Goal: Obtain resource: Download file/media

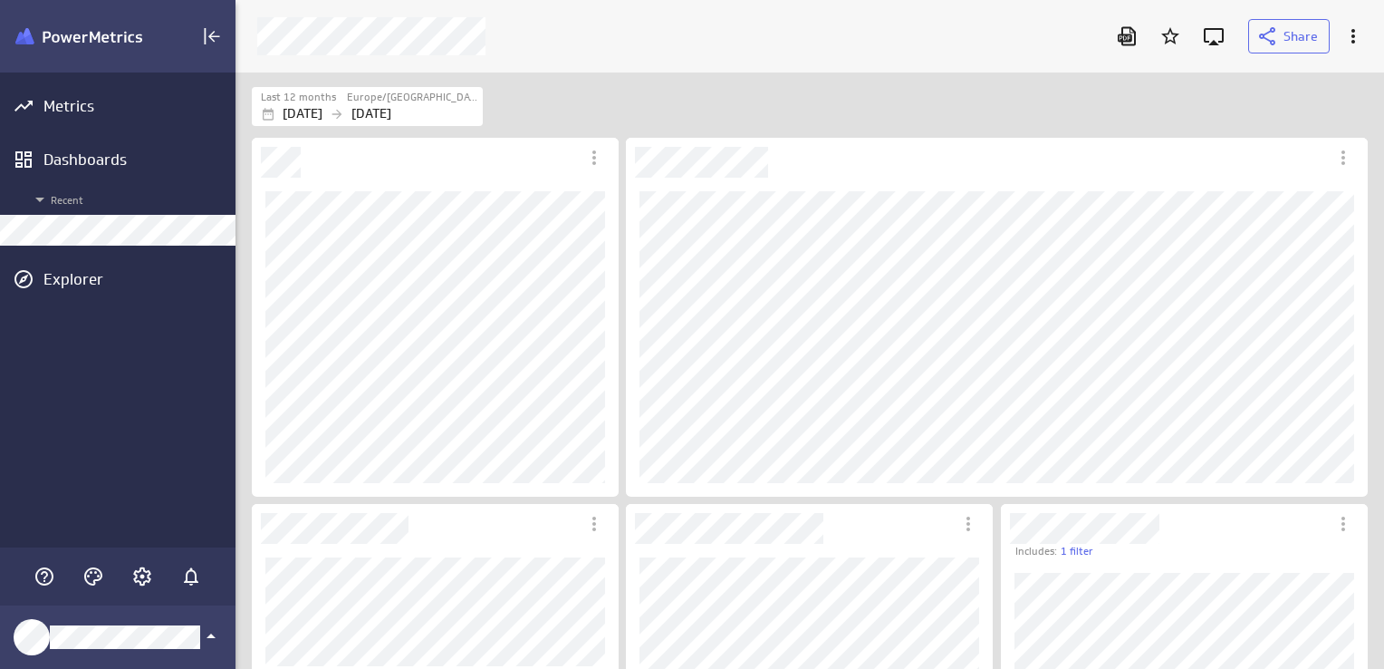
scroll to position [697, 1177]
click at [1131, 30] on icon "Download as PDF" at bounding box center [1127, 36] width 22 height 22
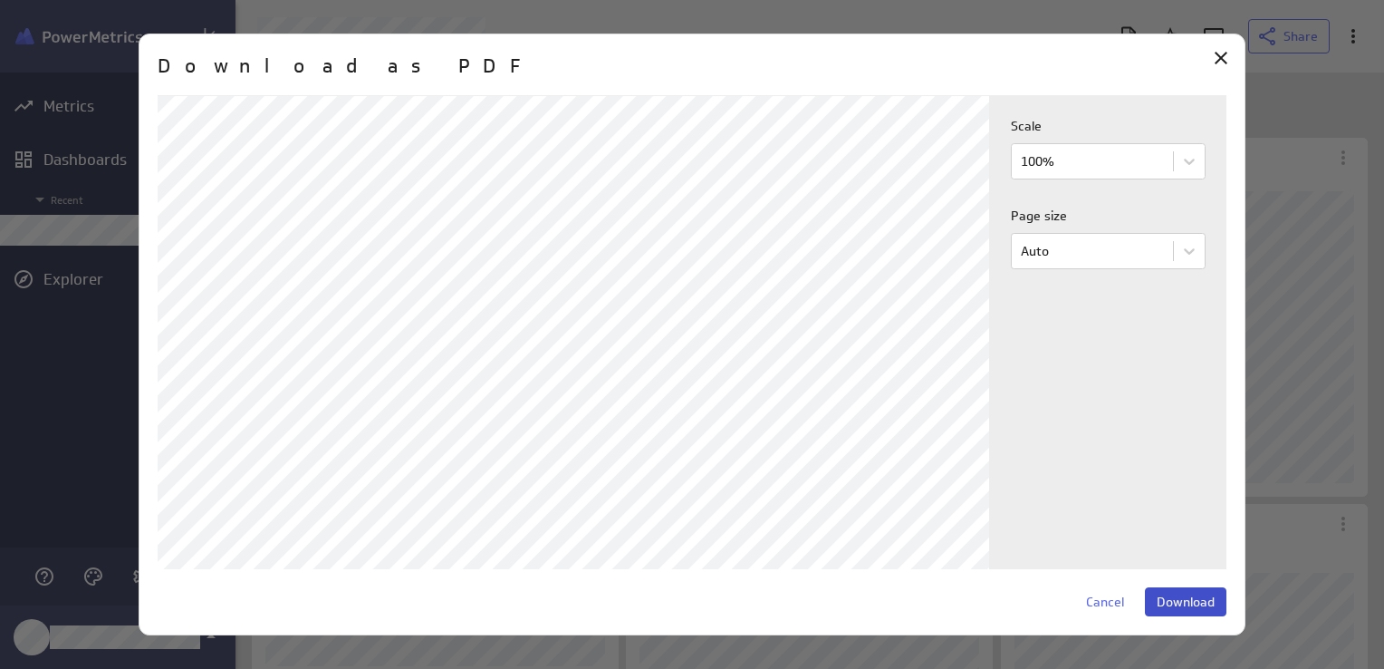
click at [1197, 602] on span "Download" at bounding box center [1186, 601] width 58 height 16
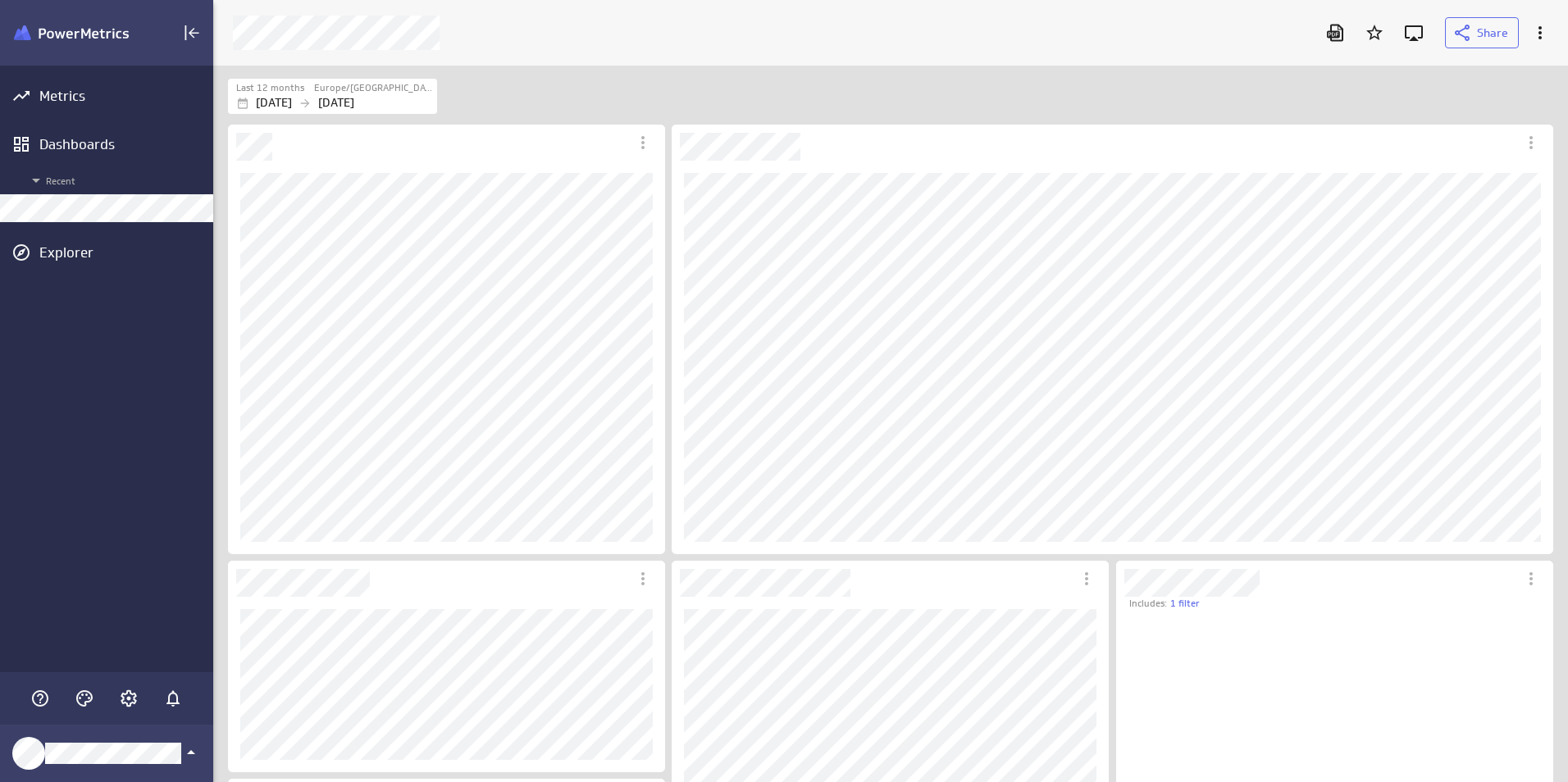
scroll to position [380, 438]
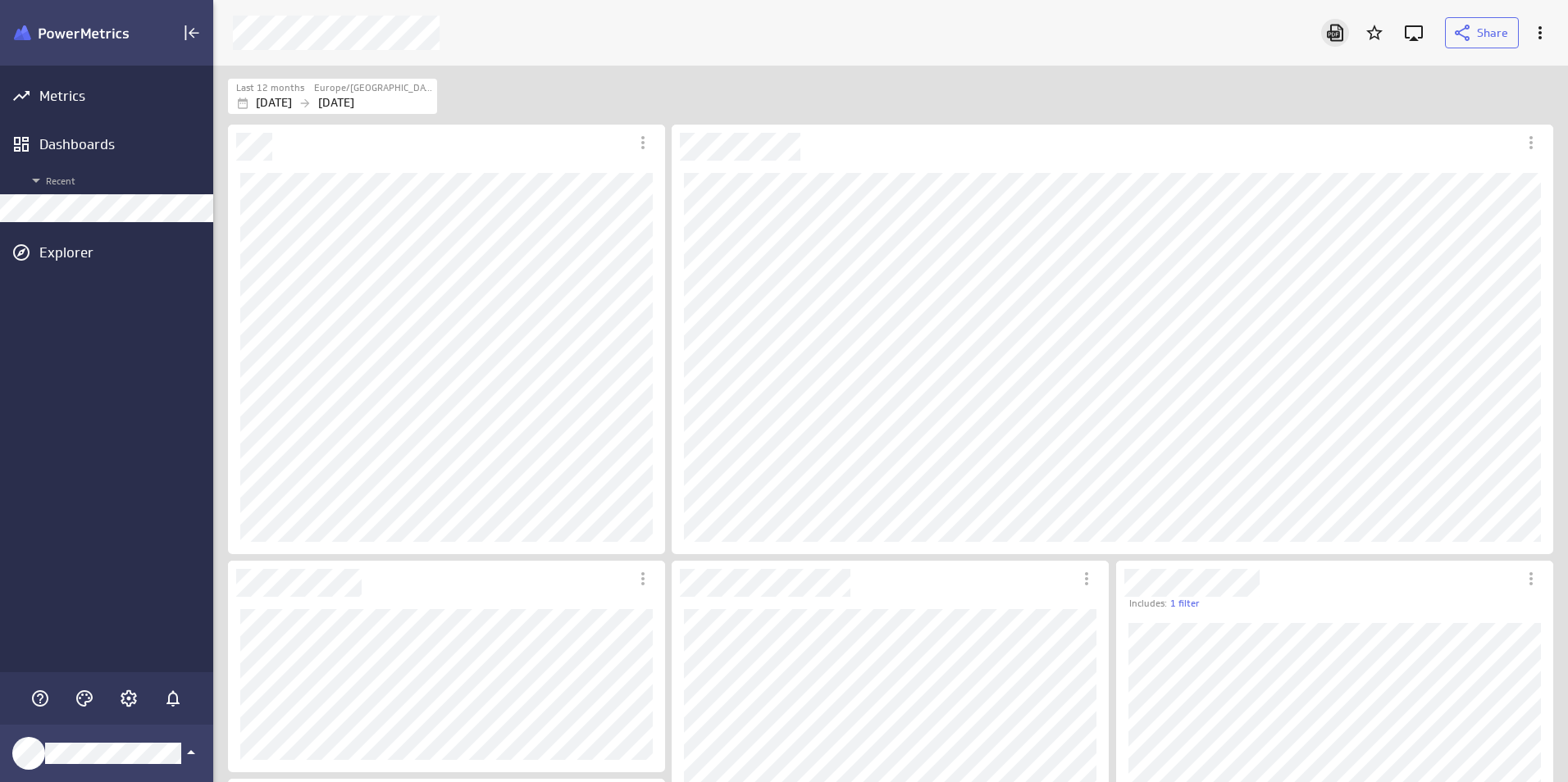
click at [1338, 30] on icon "Download as PDF" at bounding box center [1335, 33] width 20 height 20
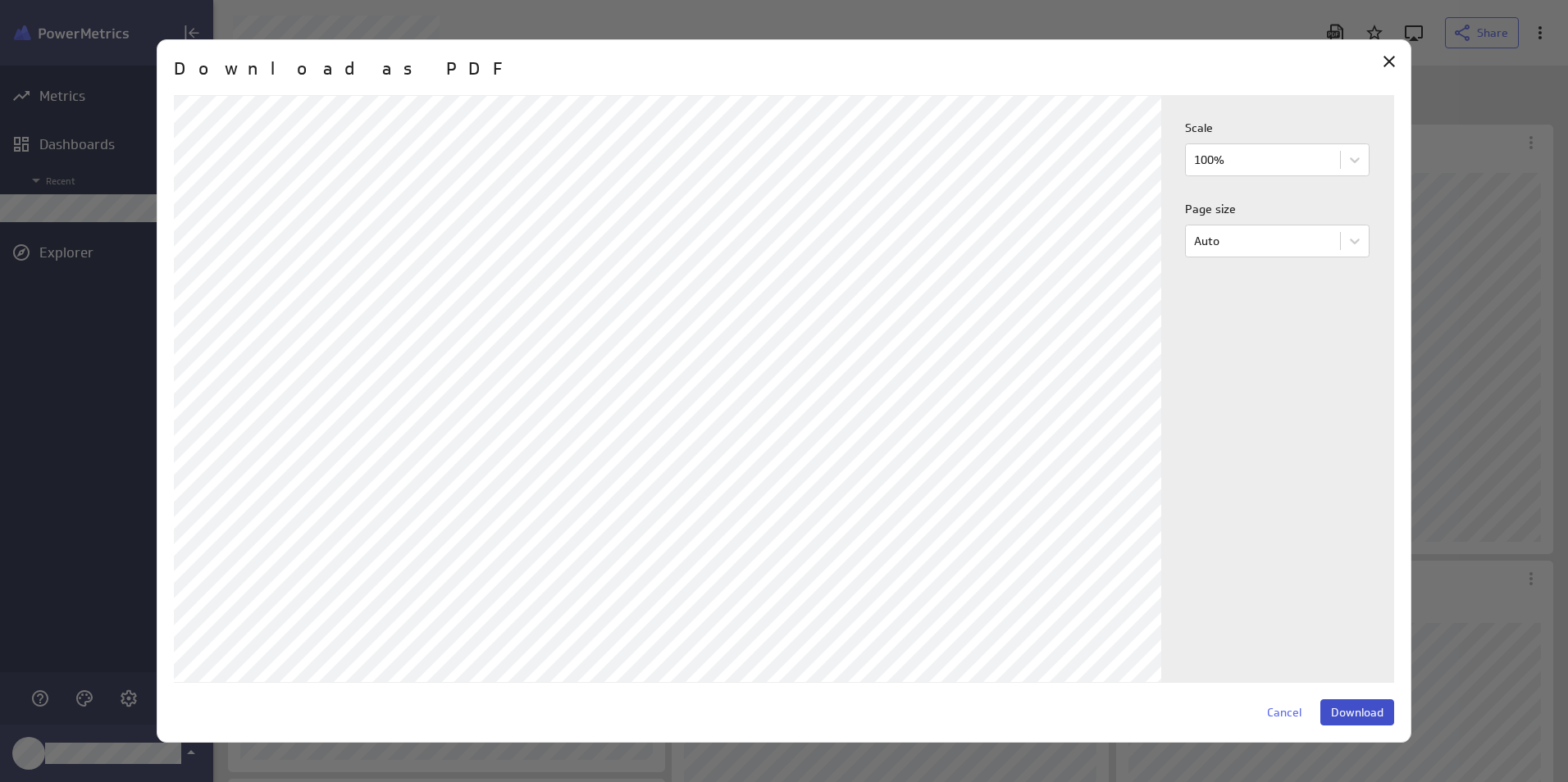
click at [1368, 717] on span "Download" at bounding box center [1357, 712] width 53 height 14
